Goal: Transaction & Acquisition: Purchase product/service

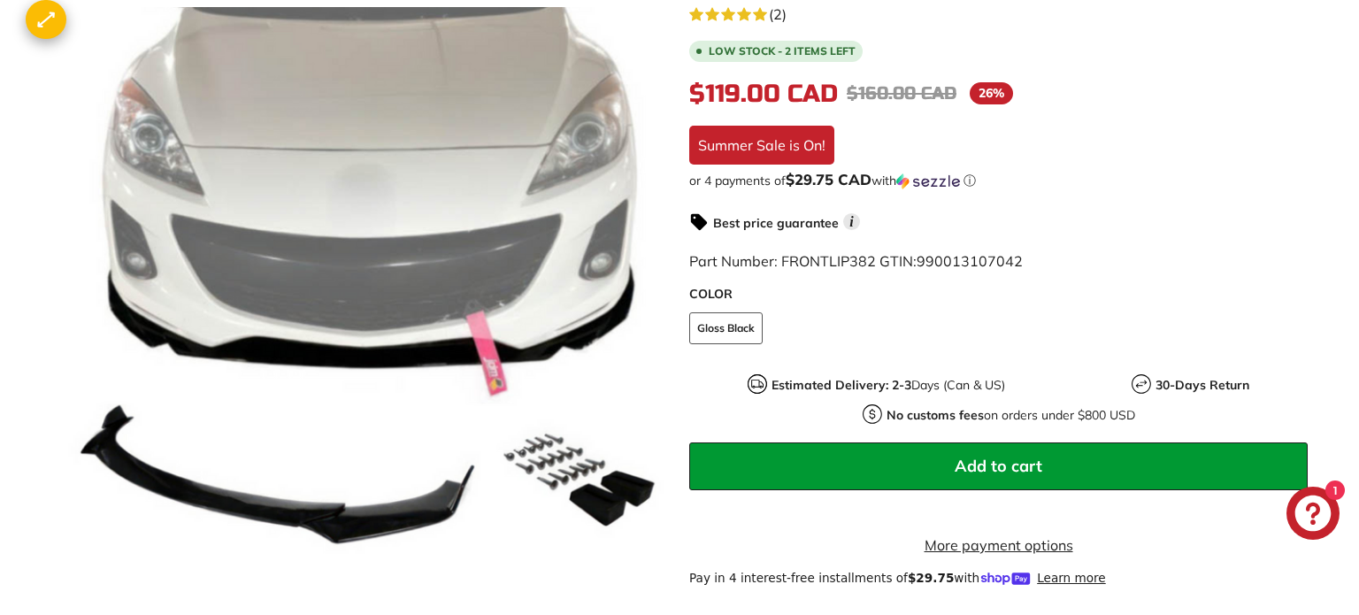
scroll to position [378, 0]
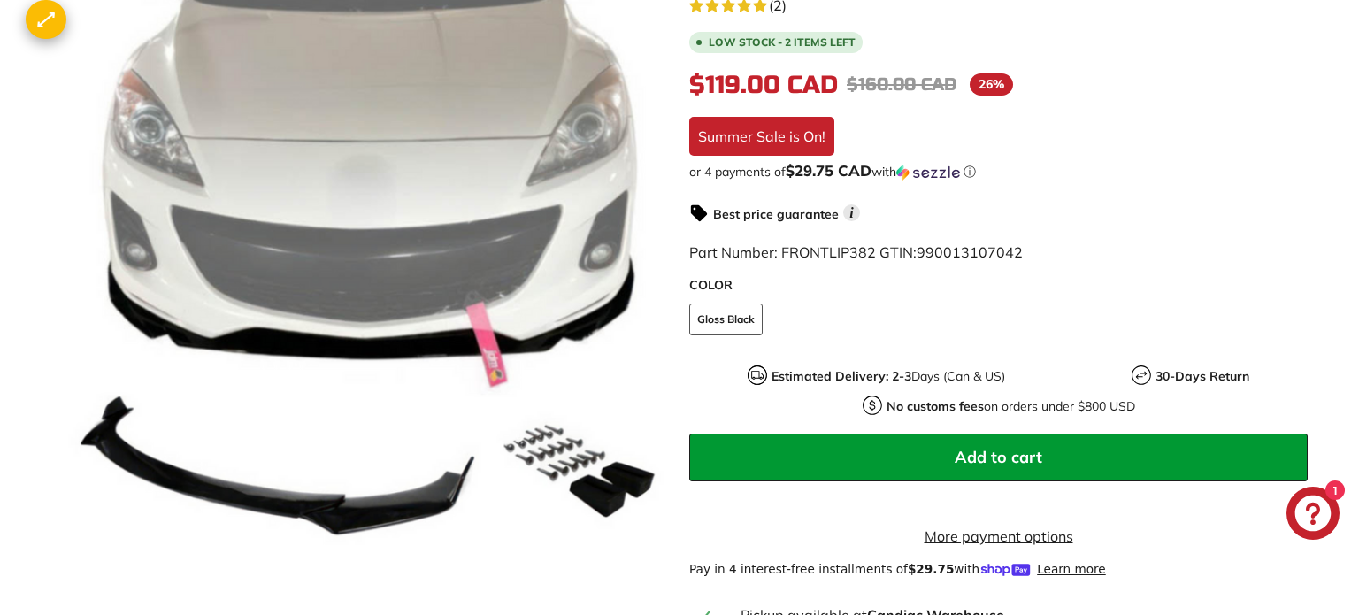
click at [757, 102] on div "5.0 rating (2 votes) (2) Low stock - 2 items left $119.00 CAD $119.00 CAD Regul…" at bounding box center [998, 354] width 619 height 723
click at [746, 86] on span "$119.00 CAD" at bounding box center [763, 85] width 149 height 30
copy span "119.00"
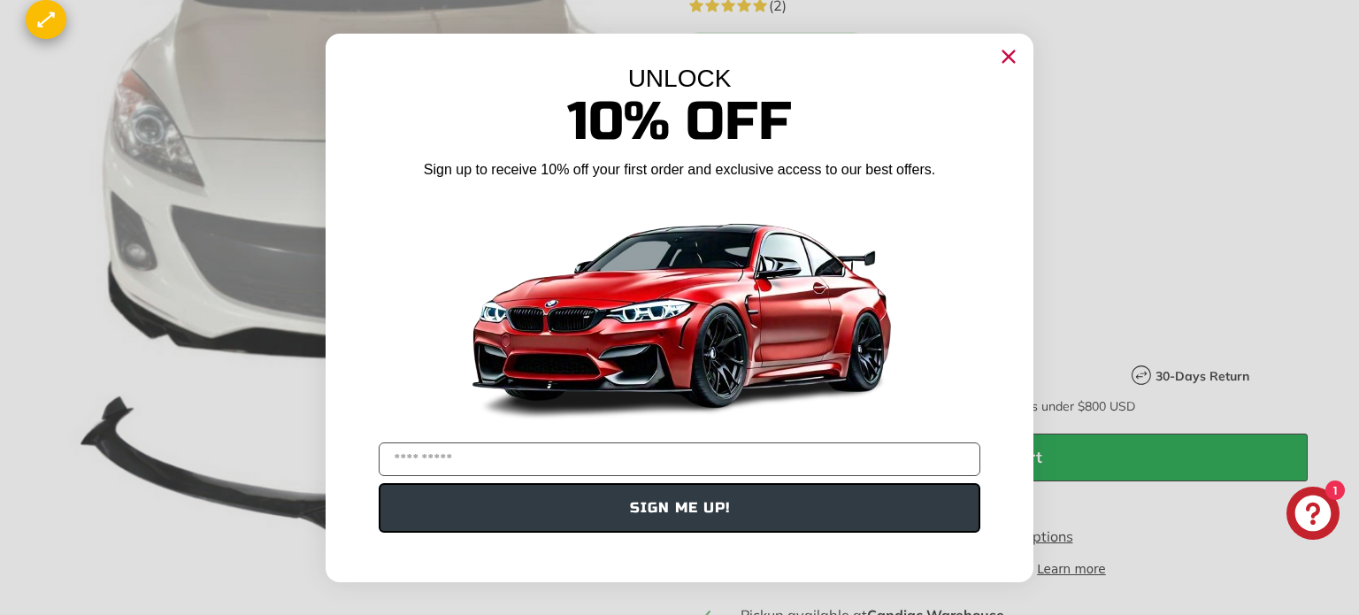
click at [1358, 161] on div "Close dialog UNLOCK 10% Off Sign up to receive 10% off your first order and exc…" at bounding box center [679, 307] width 1359 height 615
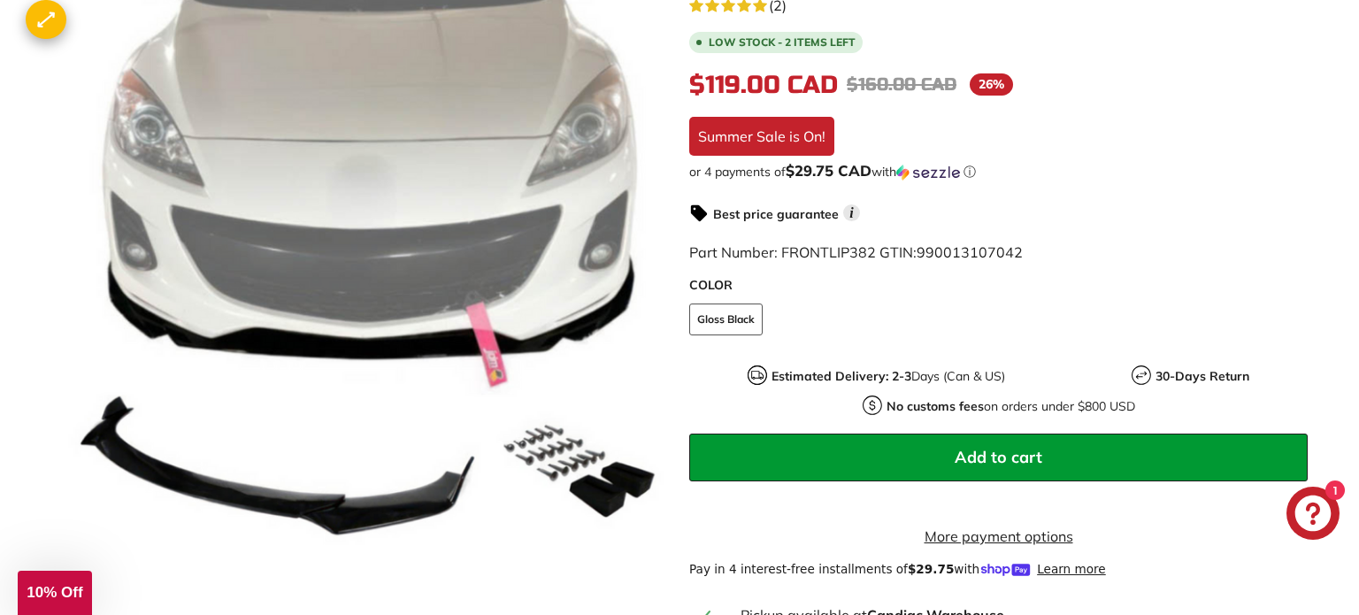
click at [993, 547] on link "More payment options" at bounding box center [998, 536] width 619 height 21
